Goal: Task Accomplishment & Management: Manage account settings

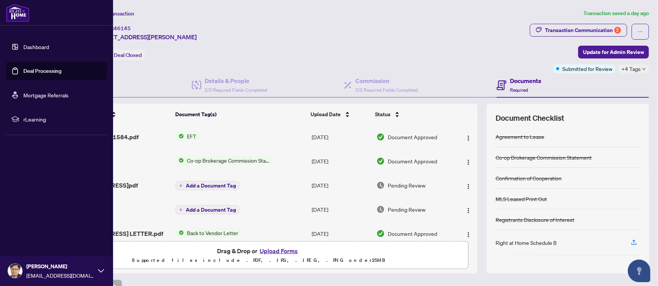
click at [31, 67] on link "Deal Processing" at bounding box center [42, 70] width 38 height 7
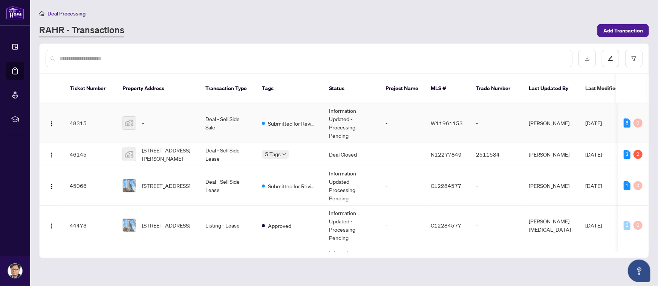
click at [220, 108] on td "Deal - Sell Side Sale" at bounding box center [227, 123] width 57 height 40
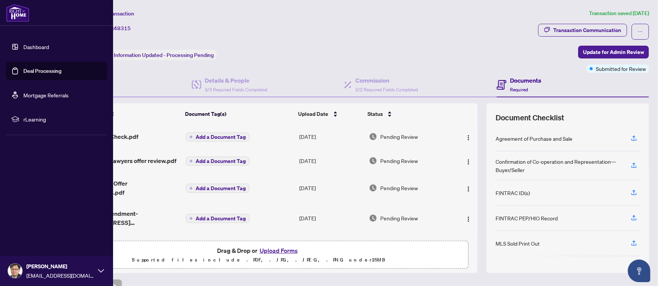
click at [44, 74] on link "Deal Processing" at bounding box center [42, 70] width 38 height 7
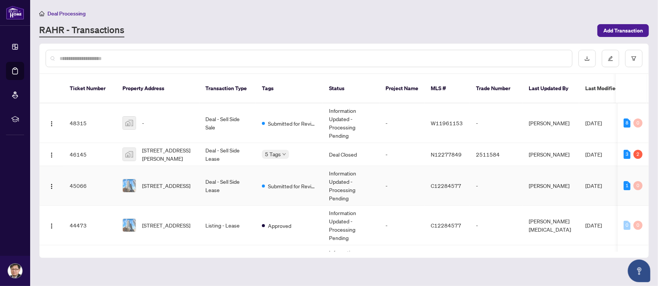
scroll to position [151, 0]
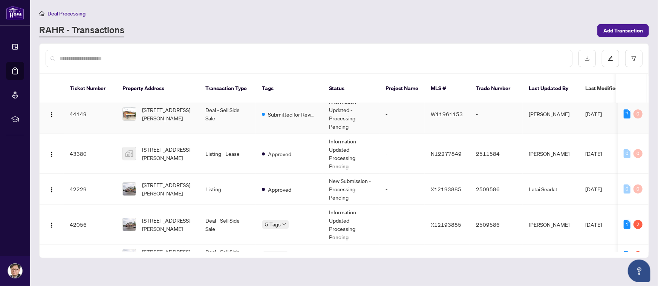
click at [154, 106] on span "[STREET_ADDRESS][PERSON_NAME]" at bounding box center [167, 113] width 51 height 17
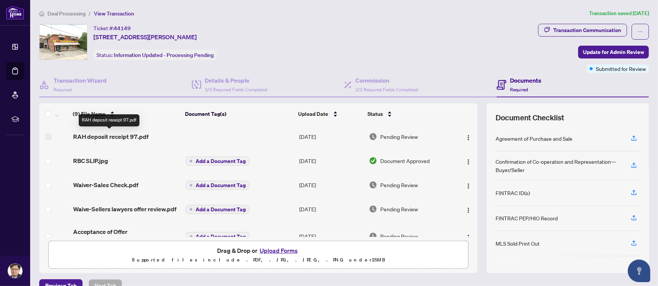
click at [126, 135] on span "RAH deposit receipt 97.pdf" at bounding box center [111, 136] width 76 height 9
click at [94, 135] on span "RAH deposit receipt 97.pdf" at bounding box center [111, 136] width 76 height 9
click at [82, 136] on span "RAH deposit receipt 97.pdf" at bounding box center [111, 136] width 76 height 9
click at [133, 136] on span "RAH deposit receipt 97.pdf" at bounding box center [111, 136] width 76 height 9
click at [127, 142] on td "RAH deposit receipt 97.pdf" at bounding box center [126, 136] width 113 height 24
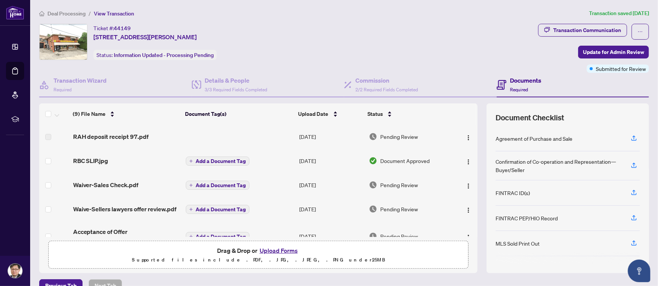
click at [127, 140] on td "RAH deposit receipt 97.pdf" at bounding box center [126, 136] width 113 height 24
click at [127, 137] on span "RAH deposit receipt 97.pdf" at bounding box center [111, 136] width 76 height 9
click at [165, 128] on td "RAH deposit receipt 97.pdf" at bounding box center [126, 136] width 113 height 24
